Goal: Find specific page/section: Find specific page/section

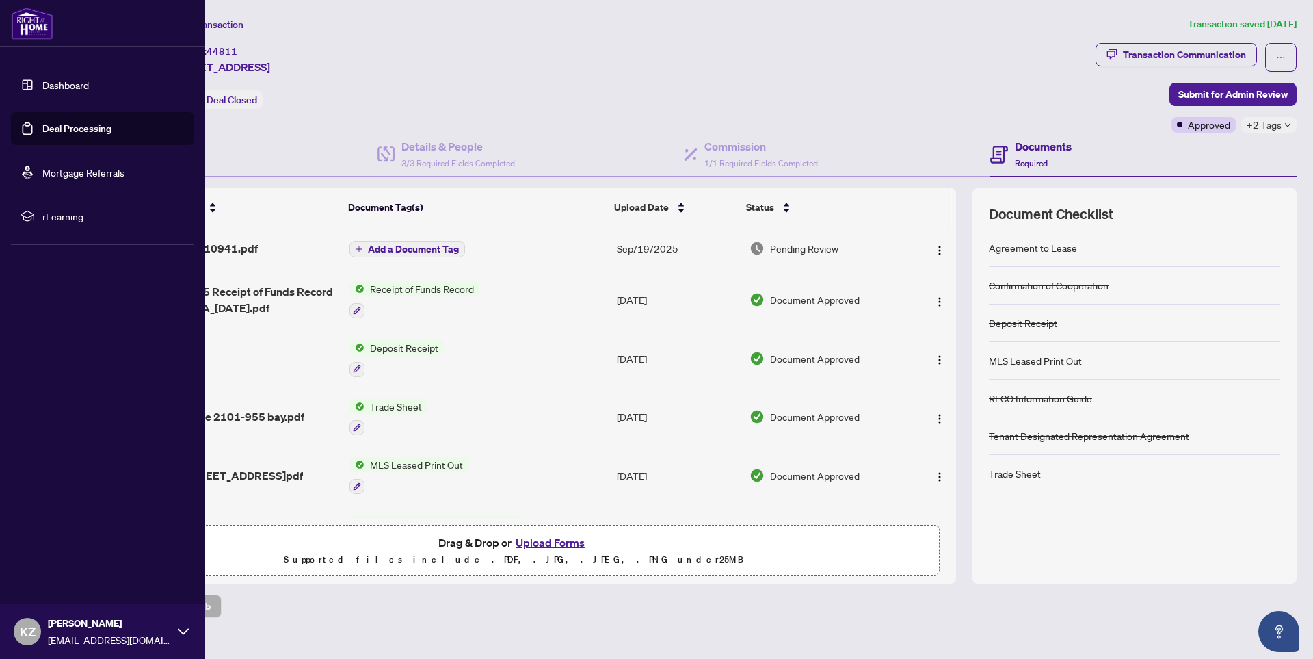
click at [56, 131] on link "Deal Processing" at bounding box center [76, 128] width 69 height 12
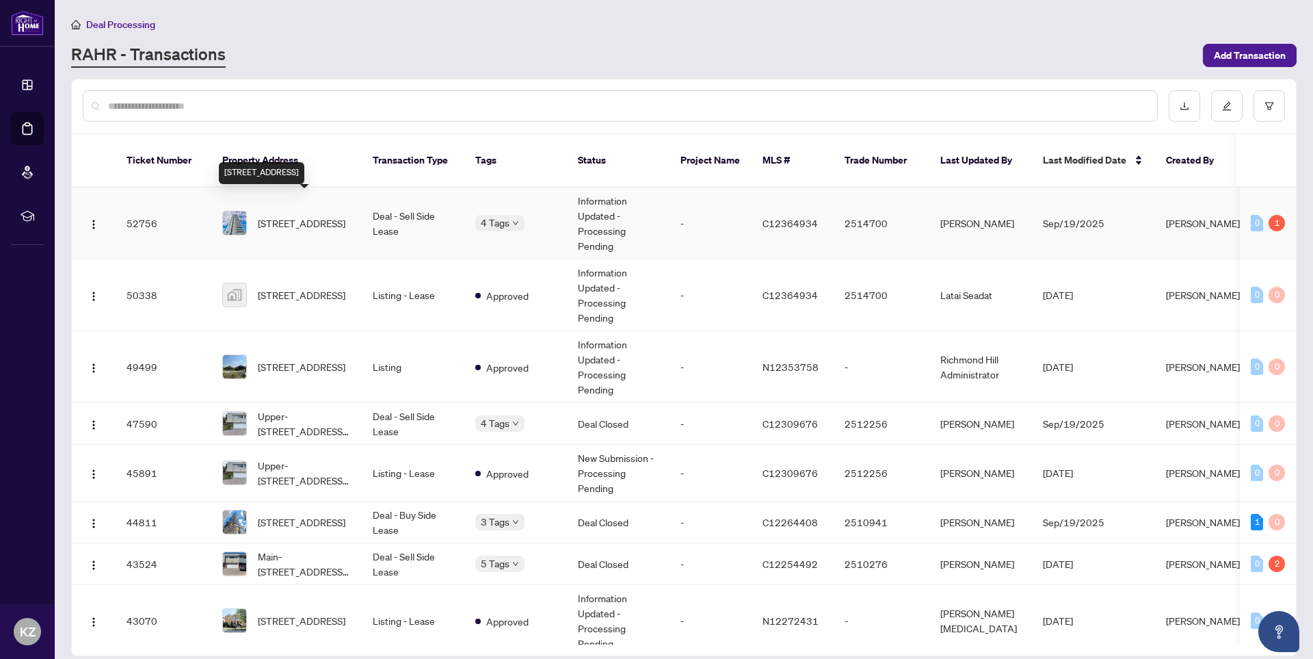
click at [319, 215] on span "[STREET_ADDRESS]" at bounding box center [302, 222] width 88 height 15
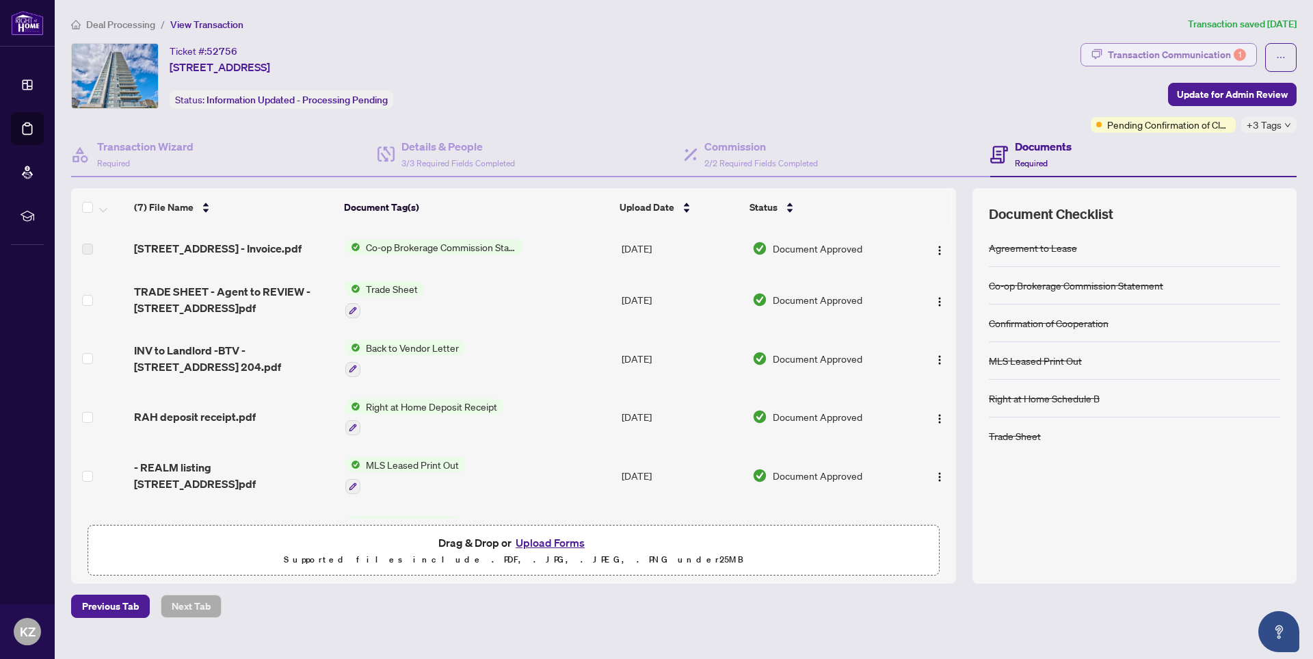
click at [1178, 51] on div "Transaction Communication 1" at bounding box center [1177, 55] width 138 height 22
